Goal: Task Accomplishment & Management: Manage account settings

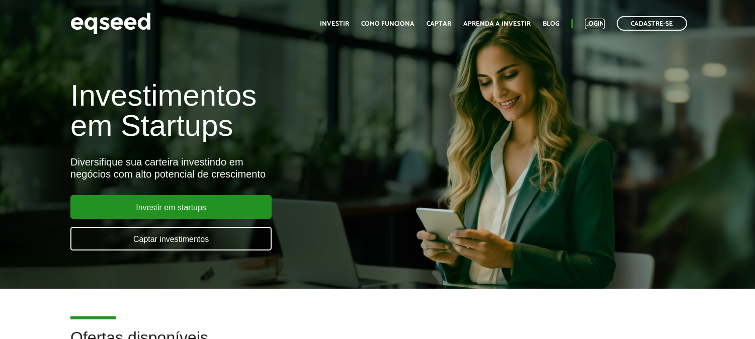
click at [591, 21] on link "Login" at bounding box center [595, 24] width 20 height 7
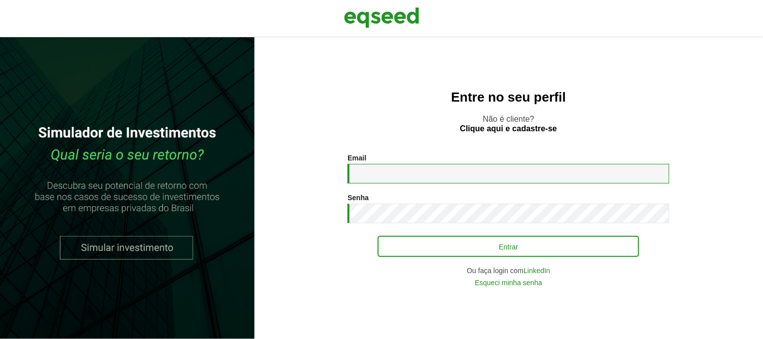
type input "**********"
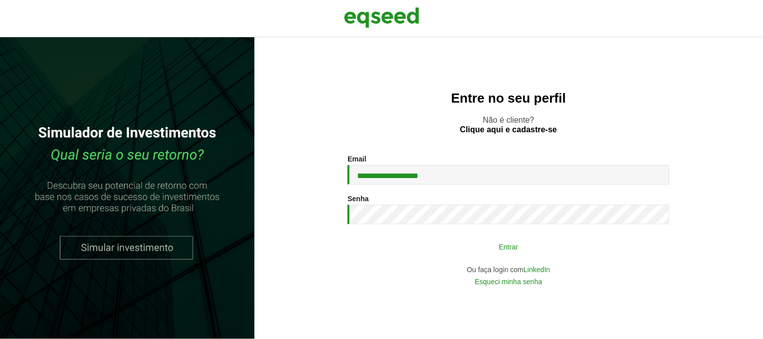
click at [492, 256] on button "Entrar" at bounding box center [509, 246] width 262 height 19
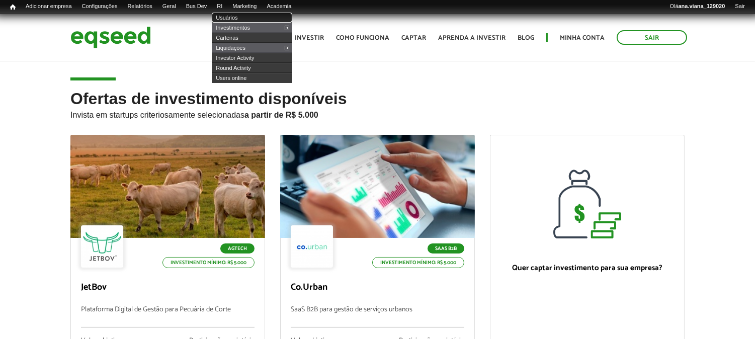
click at [243, 15] on link "Usuários" at bounding box center [252, 18] width 81 height 10
